Goal: Task Accomplishment & Management: Manage account settings

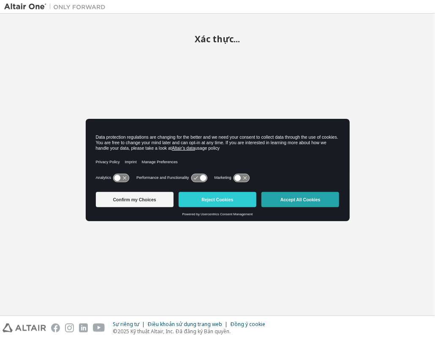
click at [297, 196] on button "Accept All Cookies" at bounding box center [301, 199] width 78 height 15
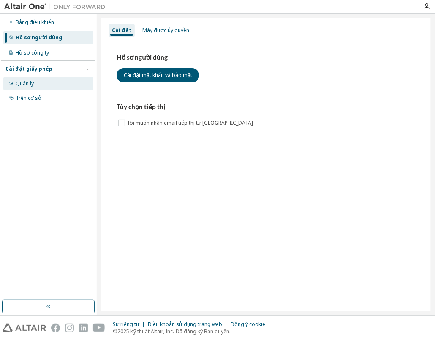
click at [60, 83] on div "Quản lý" at bounding box center [48, 84] width 90 height 14
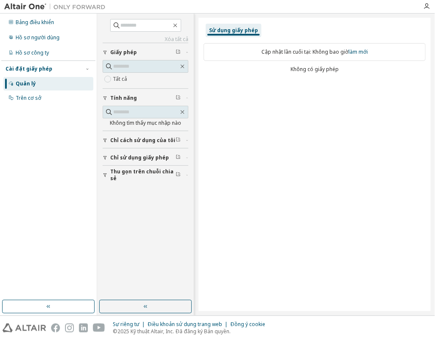
click at [300, 148] on div "Sử dụng giấy phép Cập nhật lần cuối tại: Không bao giờ làm mới Không có giấy ph…" at bounding box center [315, 164] width 232 height 293
click at [324, 49] on div "Cập nhật lần cuối tại: Không bao giờ làm mới" at bounding box center [315, 52] width 222 height 18
click at [245, 38] on div "Cập nhật lần cuối tại: Không bao giờ làm mới Không có giấy phép" at bounding box center [315, 58] width 222 height 41
click at [41, 17] on div "Bảng điều khiển" at bounding box center [48, 23] width 90 height 14
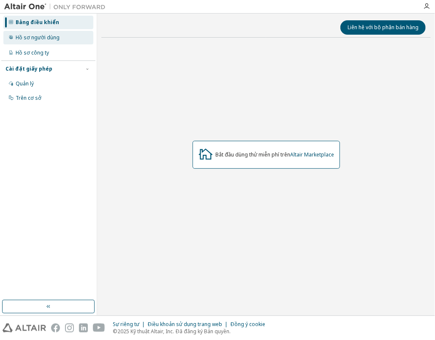
click at [49, 34] on div "Hồ sơ người dùng" at bounding box center [38, 37] width 44 height 7
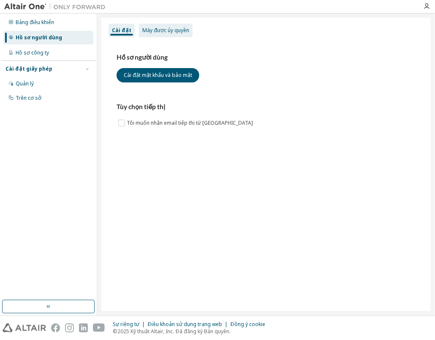
click at [159, 35] on div "Máy được ủy quyền" at bounding box center [166, 31] width 54 height 14
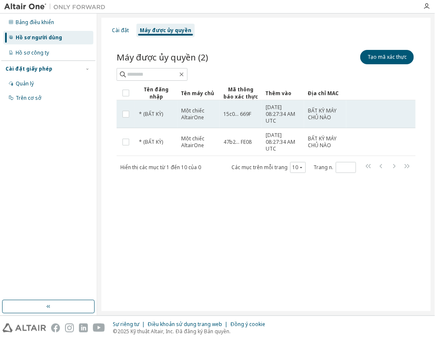
click at [294, 120] on span "2025-10-01 08:27:34 AM UTC" at bounding box center [283, 114] width 35 height 20
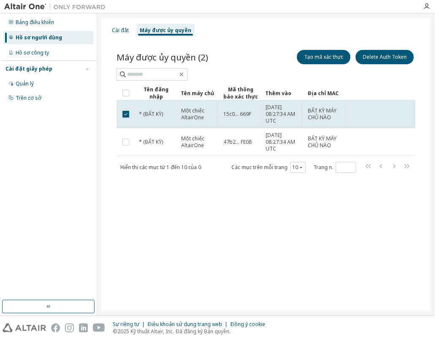
click at [294, 120] on span "2025-10-01 08:27:34 AM UTC" at bounding box center [283, 114] width 35 height 20
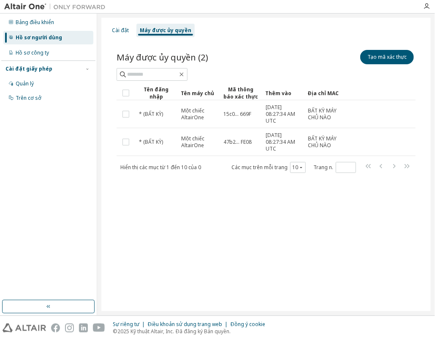
click at [294, 120] on span "2025-10-01 08:27:34 AM UTC" at bounding box center [283, 114] width 35 height 20
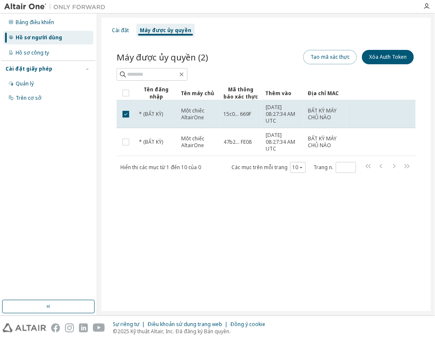
click at [349, 56] on button "Tạo mã xác thực" at bounding box center [330, 57] width 54 height 14
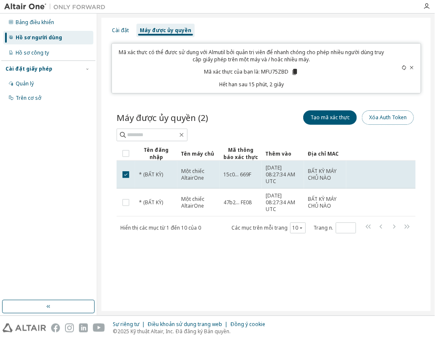
click at [384, 116] on button "Xóa Auth Token" at bounding box center [388, 117] width 52 height 14
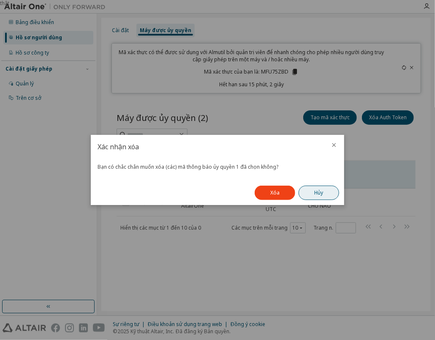
drag, startPoint x: 286, startPoint y: 188, endPoint x: 327, endPoint y: 194, distance: 41.5
click at [333, 185] on div "Xóa Hủy" at bounding box center [297, 192] width 95 height 25
click at [327, 194] on button "Hủy" at bounding box center [319, 192] width 41 height 14
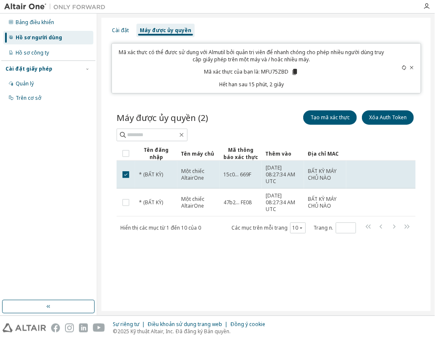
click at [412, 66] on icon at bounding box center [411, 67] width 5 height 5
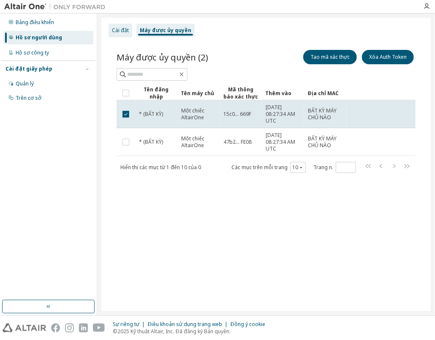
click at [120, 33] on div "Cài đặt" at bounding box center [120, 30] width 17 height 7
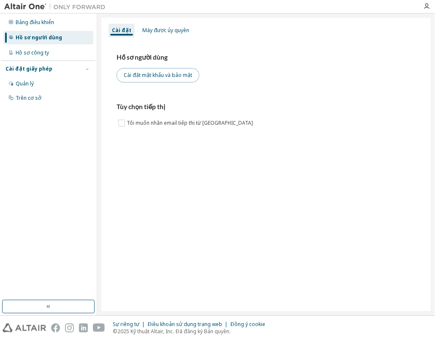
click at [157, 76] on button "Cài đặt mật khẩu và bảo mật" at bounding box center [158, 75] width 83 height 14
